Goal: Information Seeking & Learning: Learn about a topic

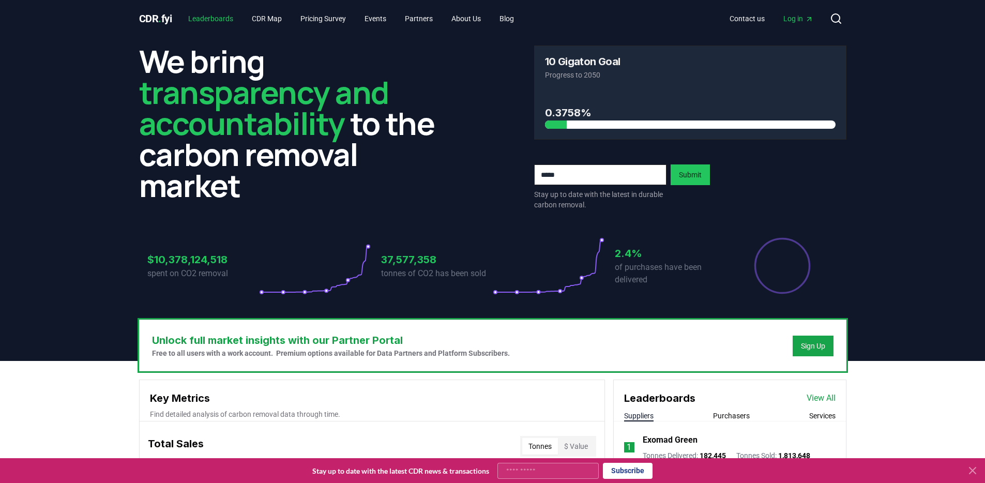
click at [218, 19] on link "Leaderboards" at bounding box center [211, 18] width 62 height 19
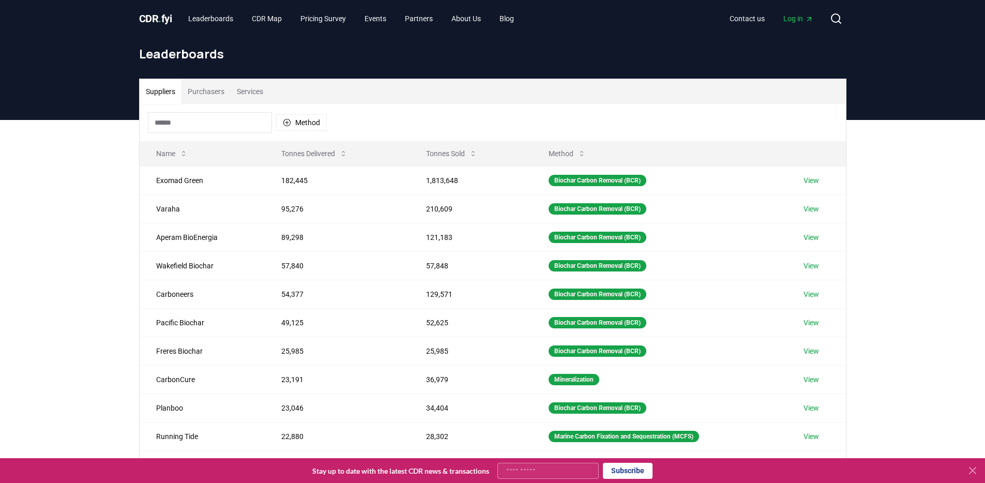
click at [199, 117] on input at bounding box center [210, 122] width 124 height 21
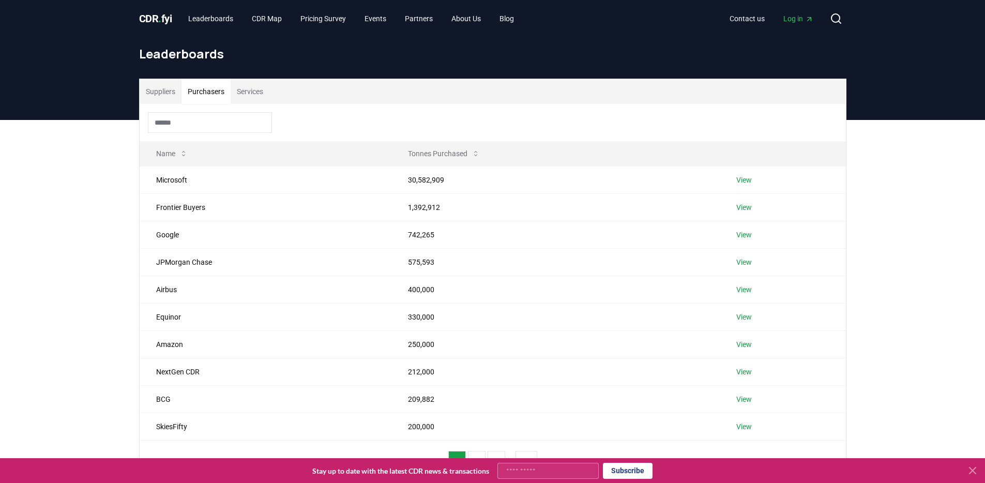
click at [197, 98] on button "Purchasers" at bounding box center [205, 91] width 49 height 25
click at [192, 125] on input at bounding box center [210, 122] width 124 height 21
click at [740, 231] on link "View" at bounding box center [744, 235] width 16 height 10
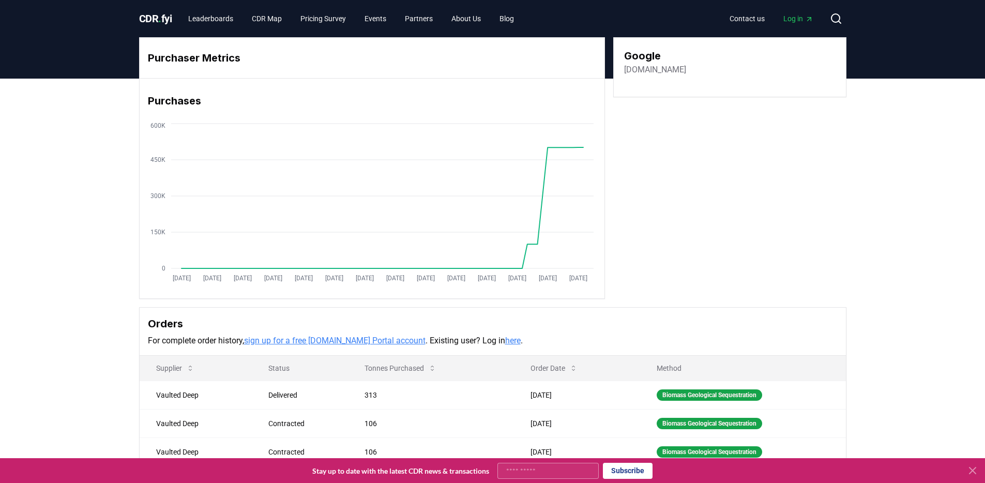
click at [783, 17] on span "Log in" at bounding box center [798, 18] width 30 height 10
